Goal: Communication & Community: Participate in discussion

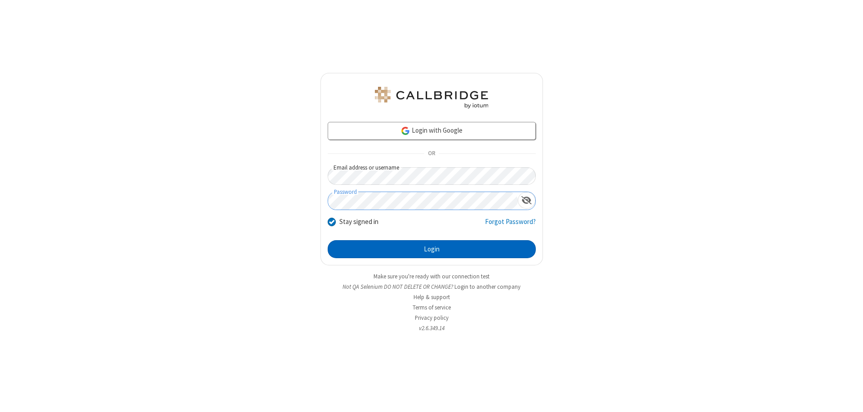
click at [431, 249] on button "Login" at bounding box center [432, 249] width 208 height 18
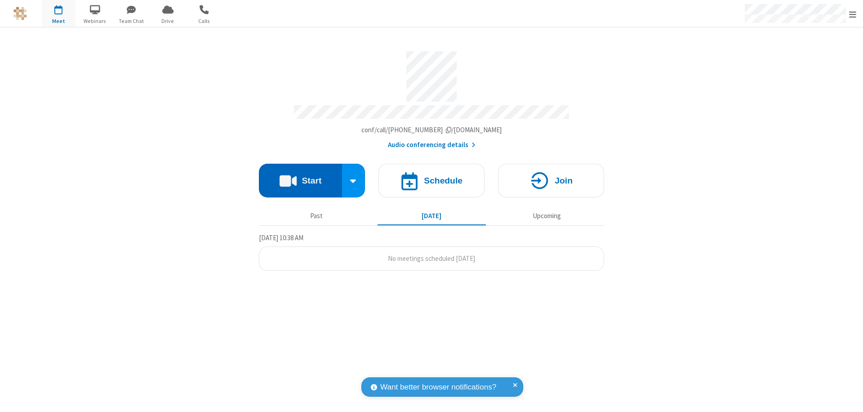
click at [300, 176] on button "Start" at bounding box center [300, 181] width 83 height 34
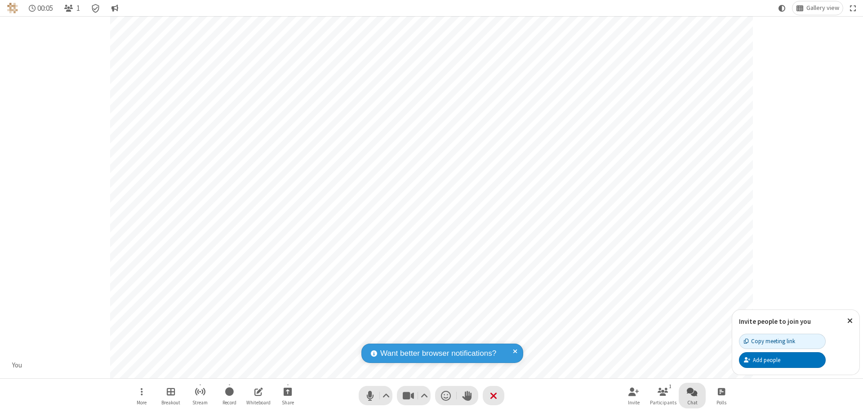
click at [692, 391] on span "Open chat" at bounding box center [692, 391] width 11 height 11
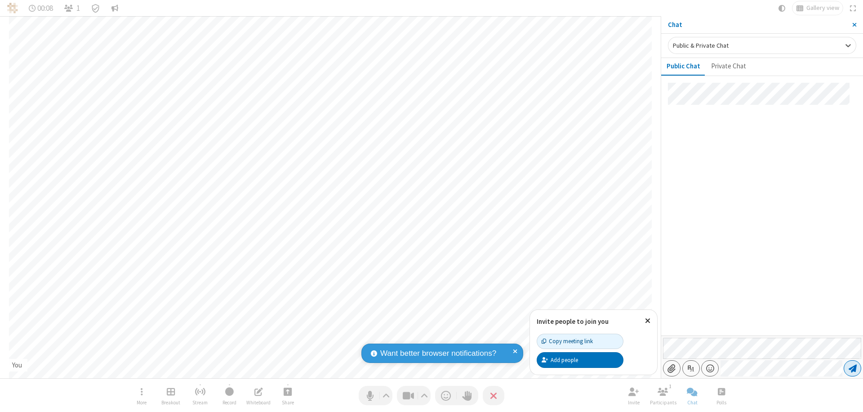
click at [852, 368] on span "Send message" at bounding box center [853, 368] width 8 height 9
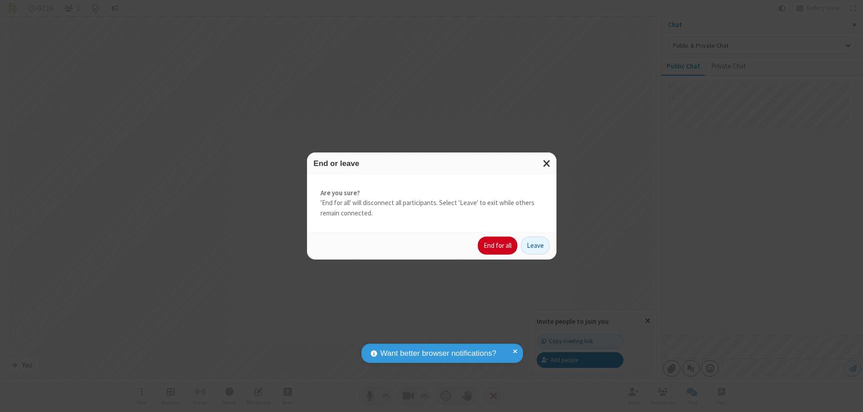
click at [498, 245] on button "End for all" at bounding box center [498, 245] width 40 height 18
